Goal: Information Seeking & Learning: Learn about a topic

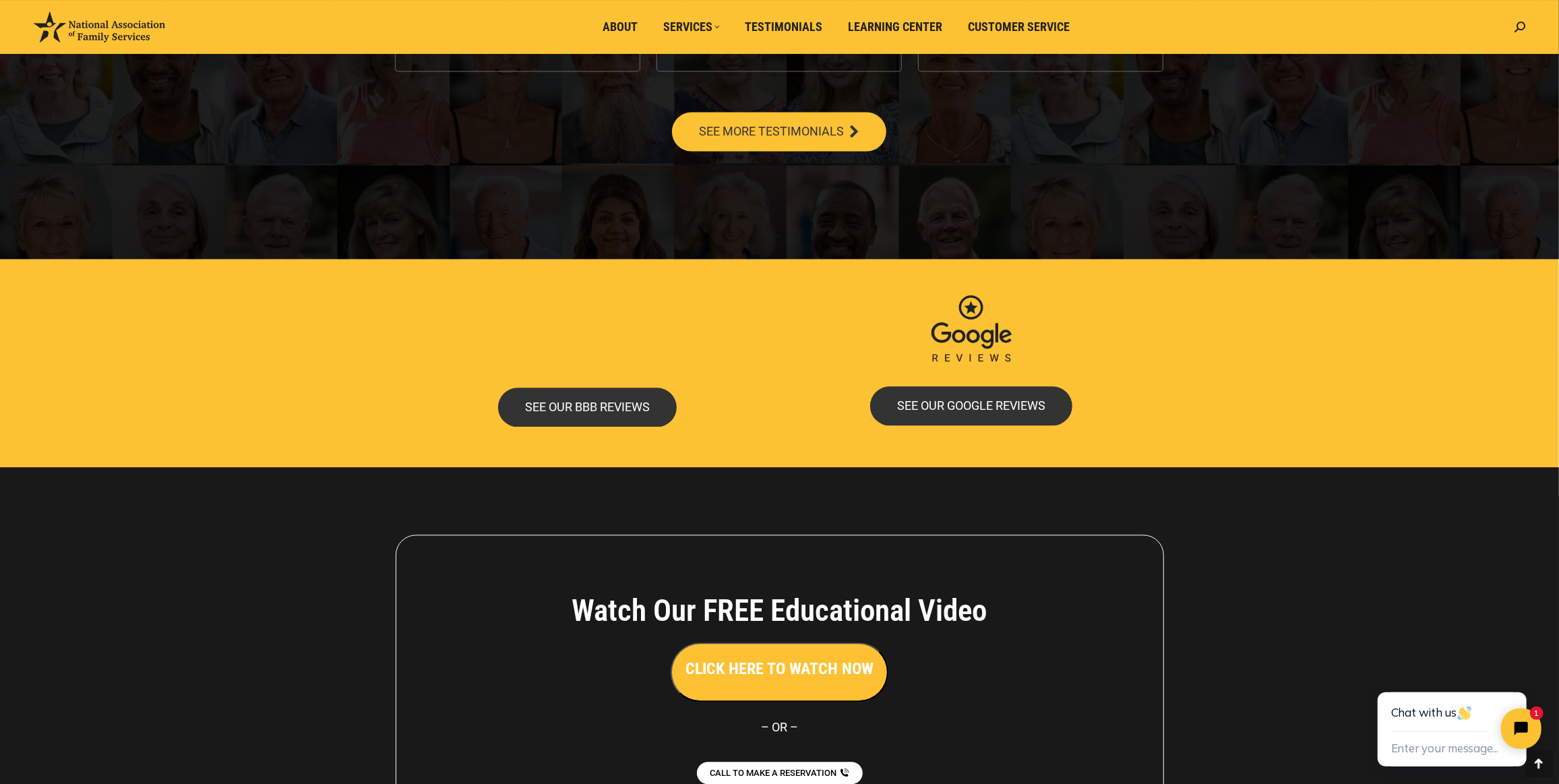
scroll to position [2734, 0]
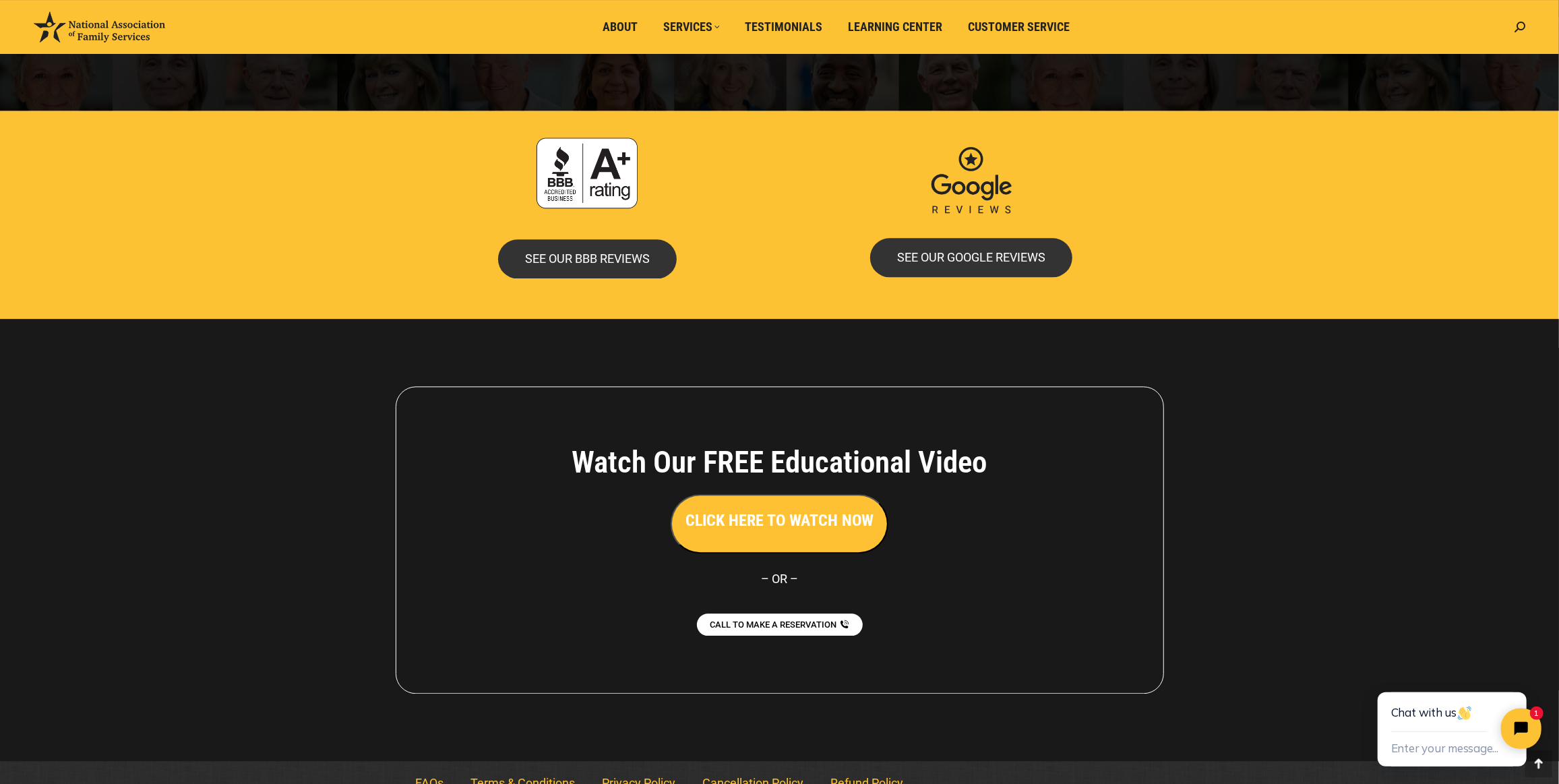
click at [696, 494] on button "CLICK HERE TO WATCH NOW" at bounding box center [780, 523] width 218 height 59
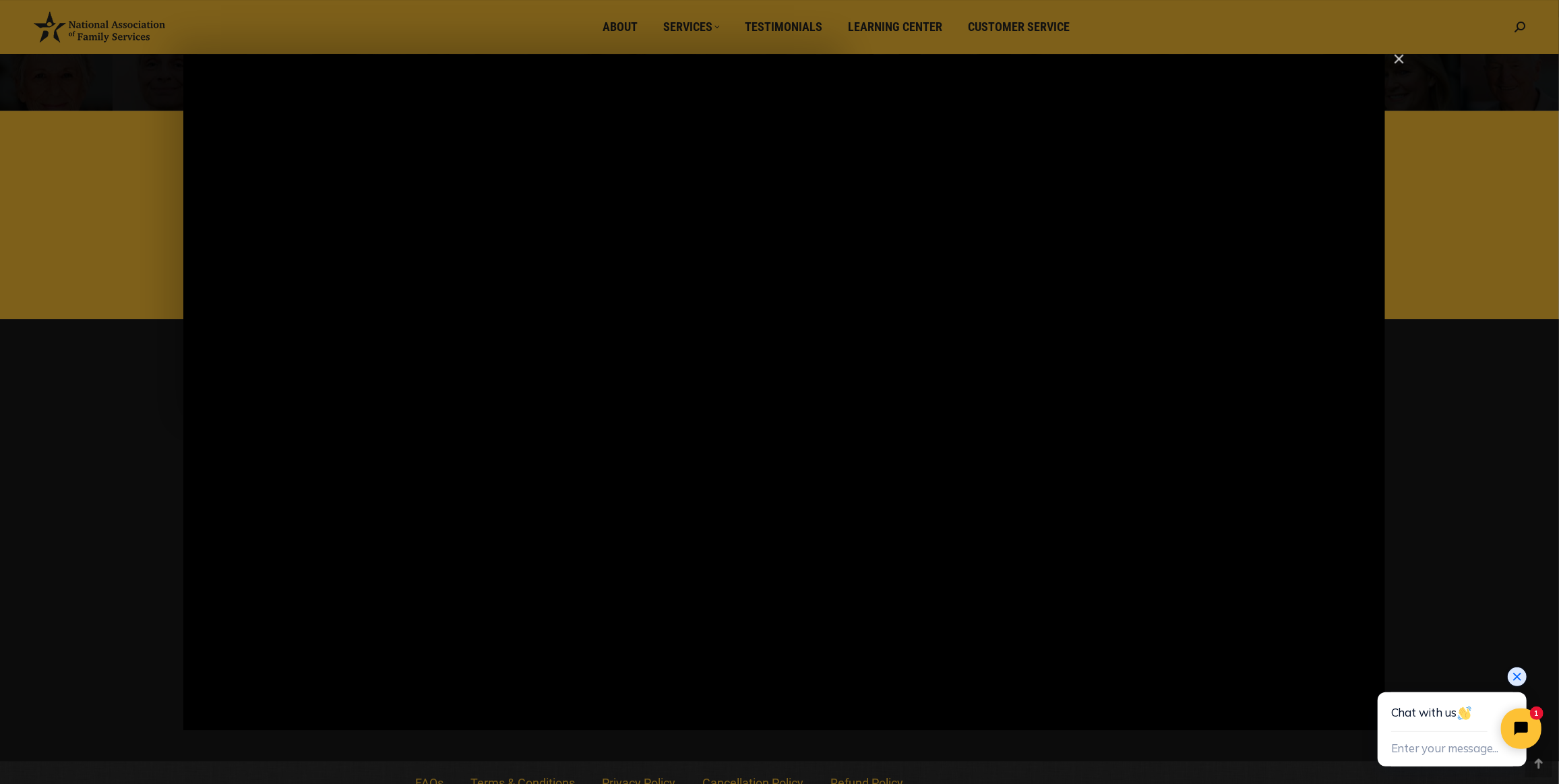
click at [1517, 677] on icon "Close chat widget" at bounding box center [1516, 676] width 14 height 14
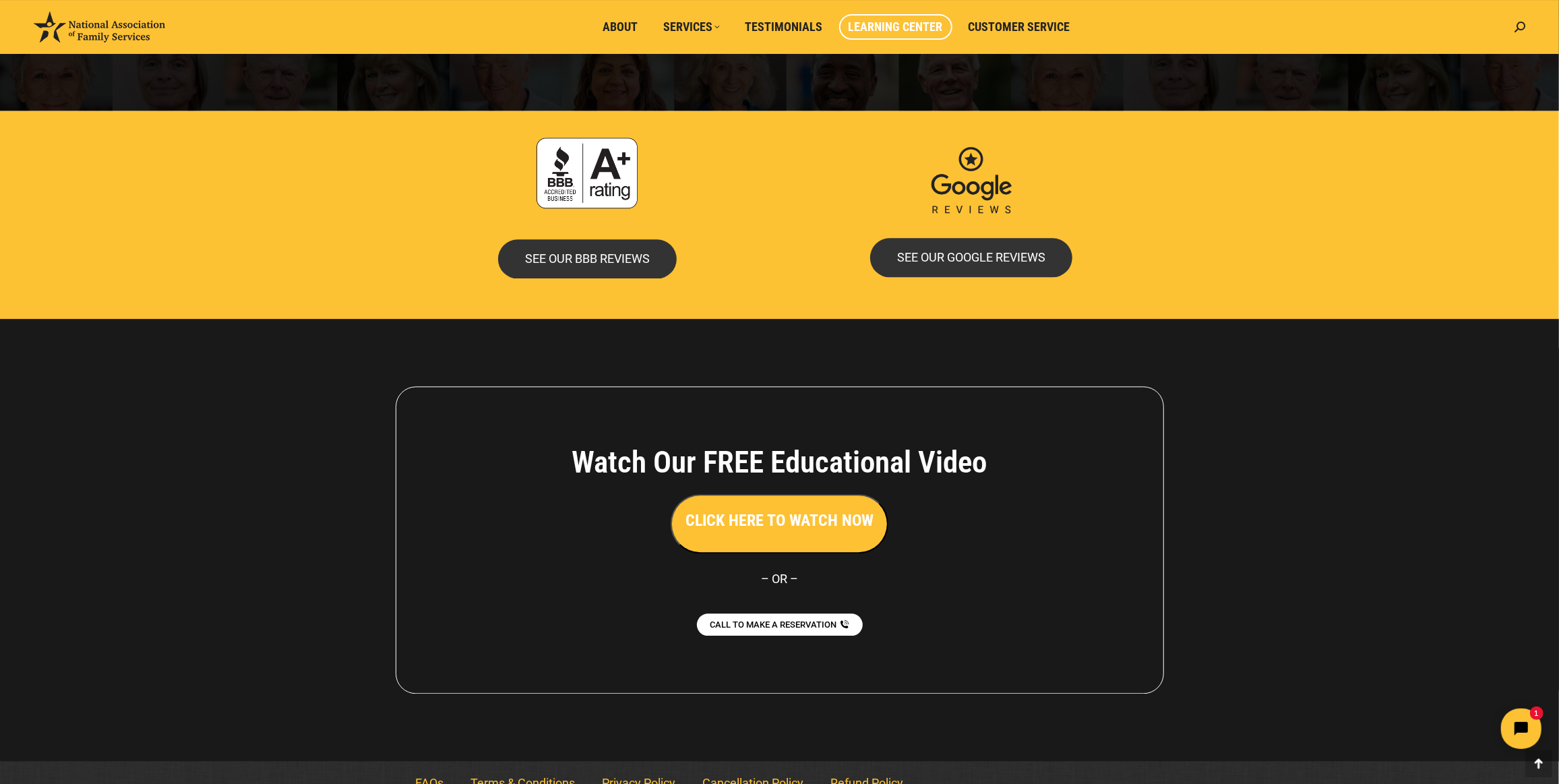
click at [912, 24] on span "Learning Center" at bounding box center [896, 27] width 94 height 14
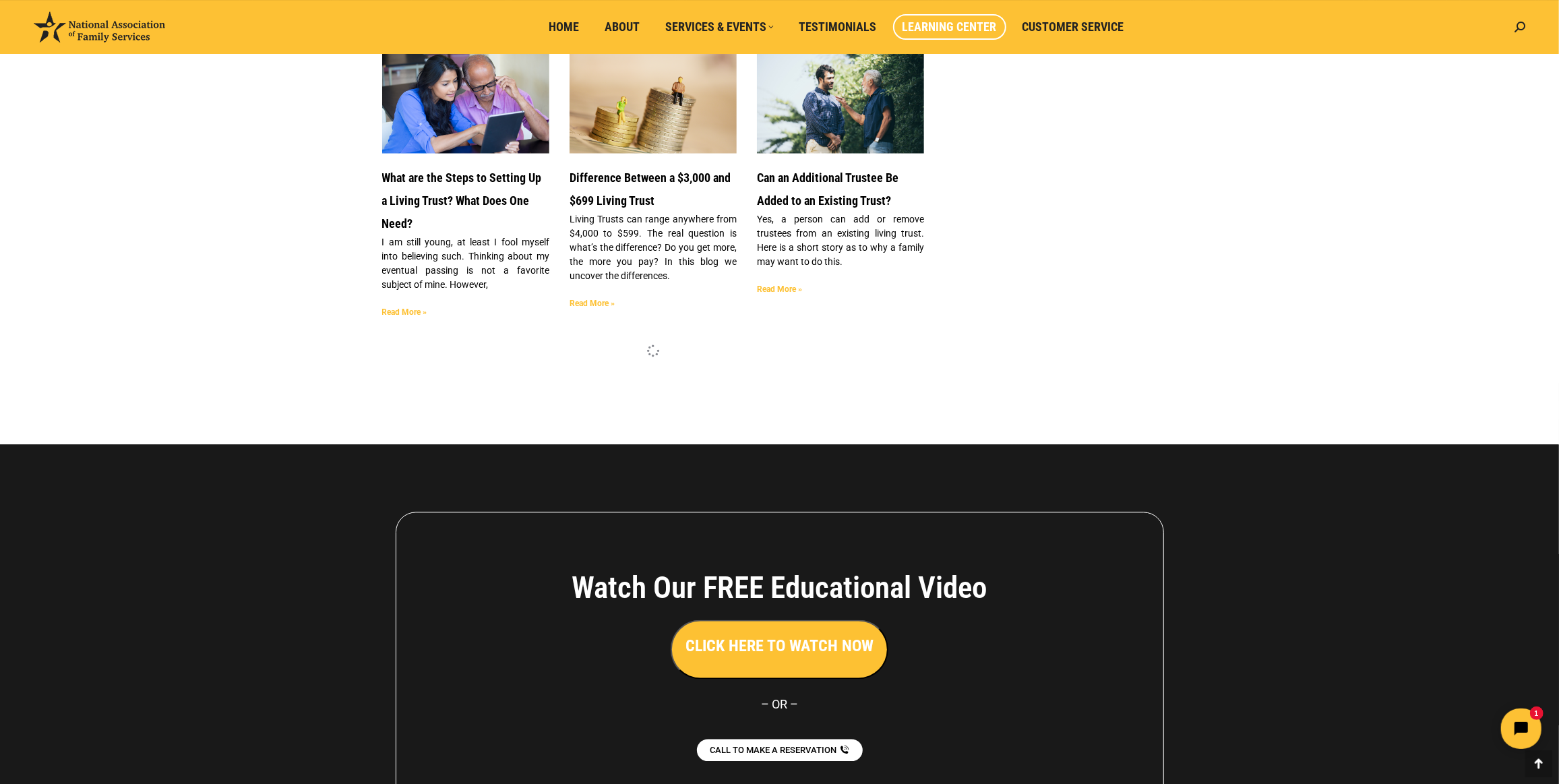
scroll to position [2312, 0]
